Goal: Book appointment/travel/reservation

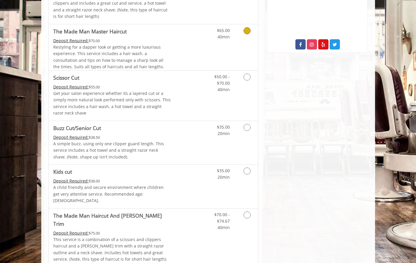
scroll to position [244, 0]
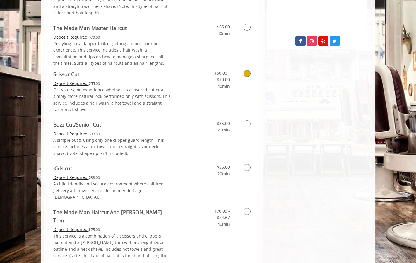
click at [192, 90] on link "Discounted Price" at bounding box center [188, 92] width 35 height 50
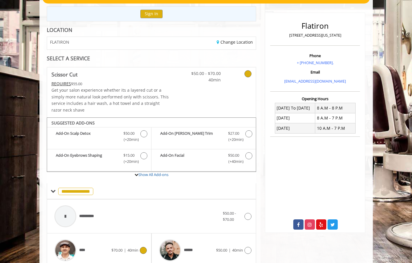
scroll to position [0, 0]
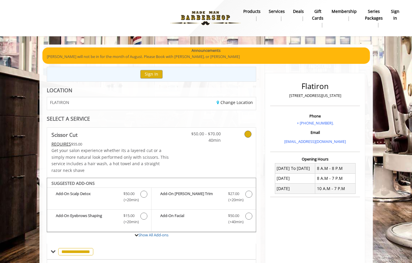
click at [197, 20] on img at bounding box center [205, 18] width 80 height 32
